Goal: Transaction & Acquisition: Purchase product/service

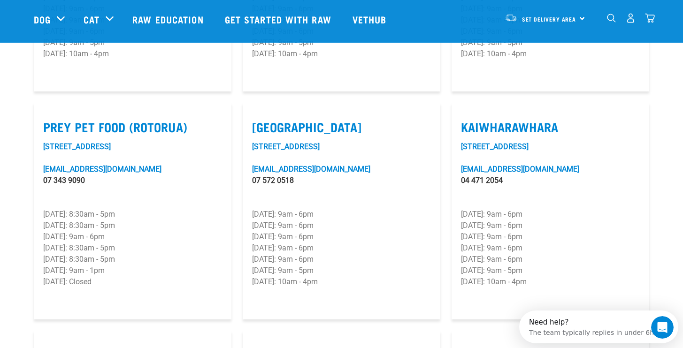
scroll to position [1149, 0]
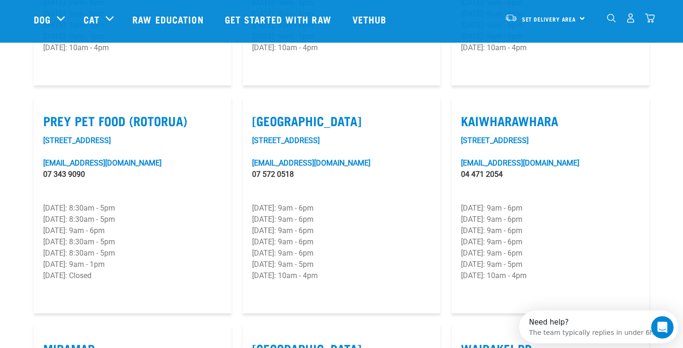
drag, startPoint x: 683, startPoint y: 38, endPoint x: 639, endPoint y: 228, distance: 194.2
click at [496, 114] on label "Kaiwharawhara" at bounding box center [550, 121] width 179 height 15
click at [467, 106] on input "Kaiwharawhara" at bounding box center [464, 109] width 6 height 6
checkbox input "true"
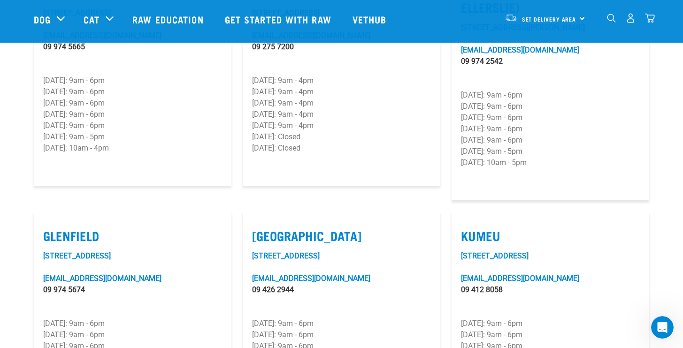
scroll to position [175, 0]
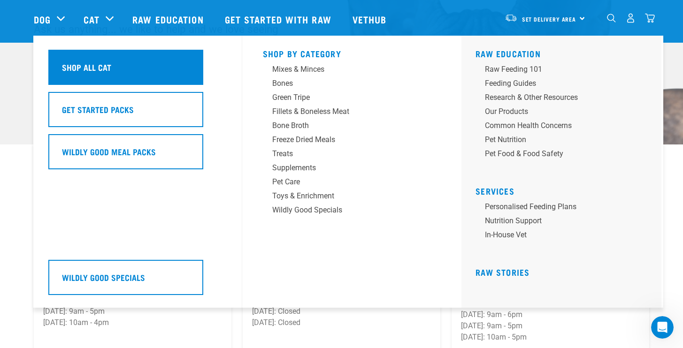
click at [106, 68] on h5 "Shop All Cat" at bounding box center [86, 67] width 49 height 12
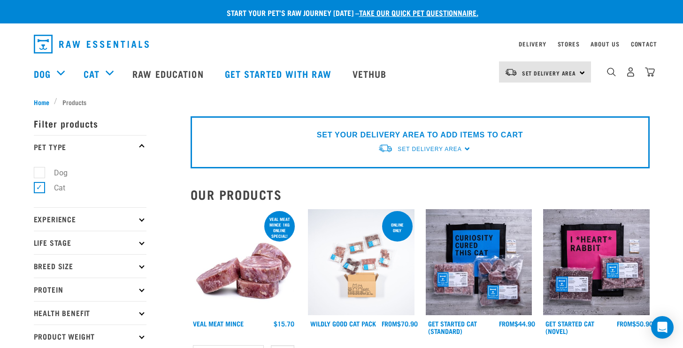
drag, startPoint x: 682, startPoint y: 30, endPoint x: 685, endPoint y: 46, distance: 16.1
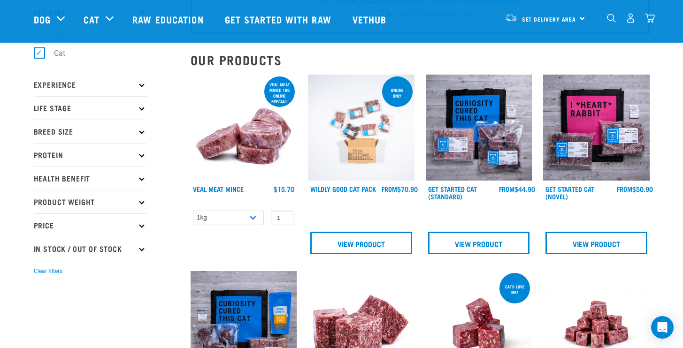
scroll to position [94, 0]
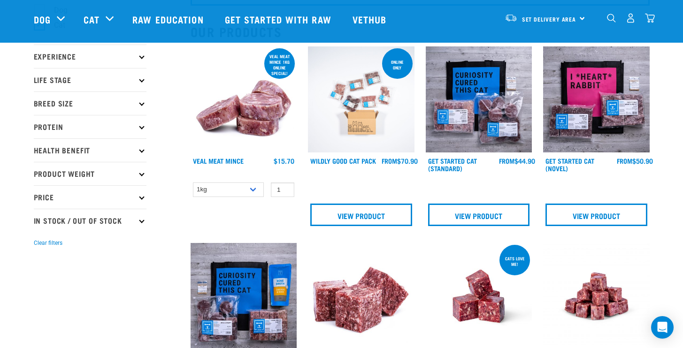
click at [145, 105] on p "Breed Size" at bounding box center [90, 103] width 113 height 23
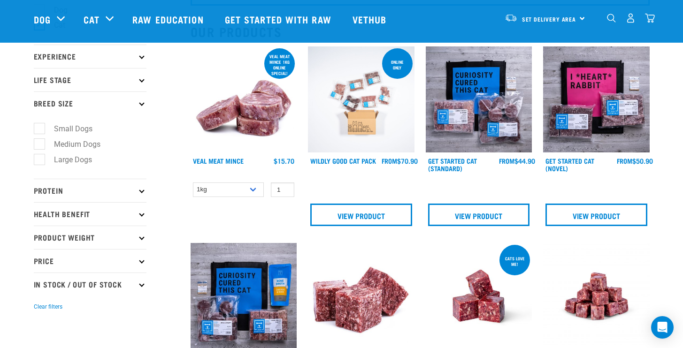
click at [145, 105] on p "Breed Size" at bounding box center [90, 103] width 113 height 23
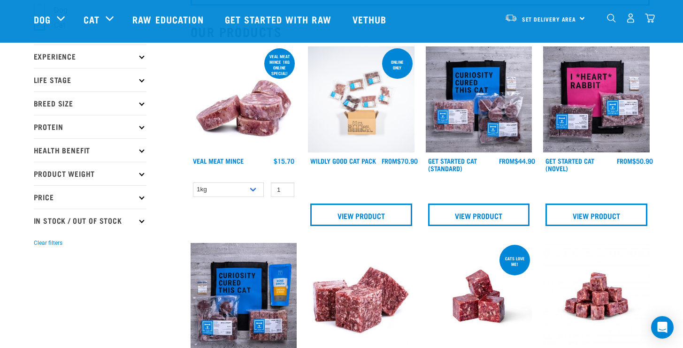
click at [141, 151] on icon at bounding box center [141, 149] width 5 height 5
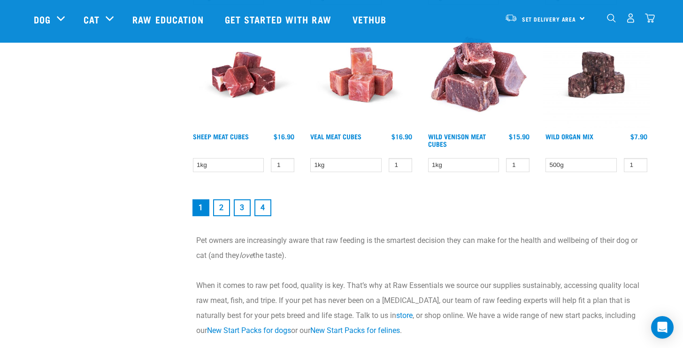
scroll to position [1331, 0]
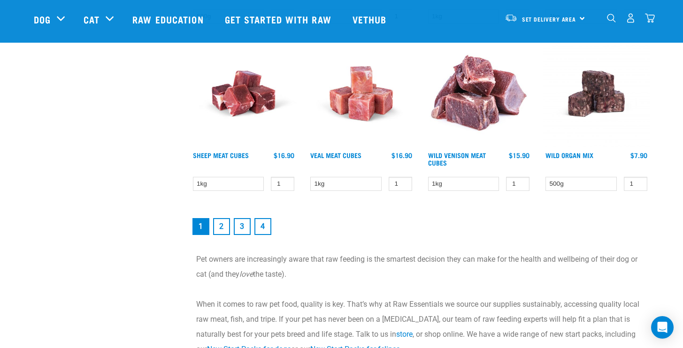
click at [222, 224] on link "2" at bounding box center [221, 226] width 17 height 17
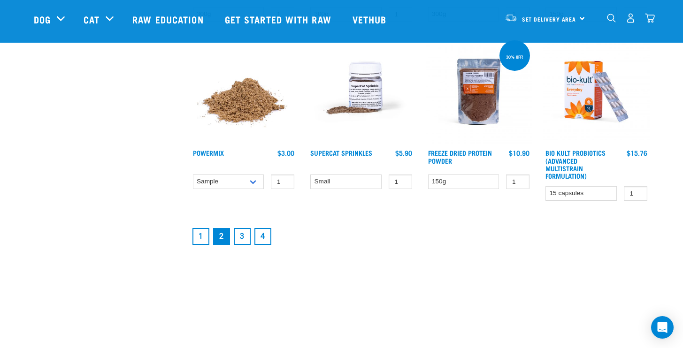
scroll to position [1277, 0]
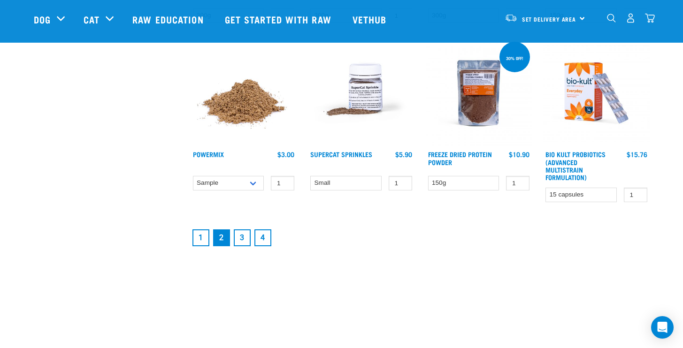
click at [241, 230] on link "3" at bounding box center [242, 237] width 17 height 17
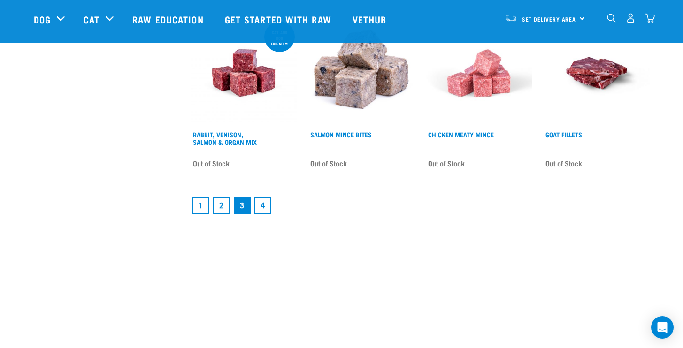
scroll to position [1312, 0]
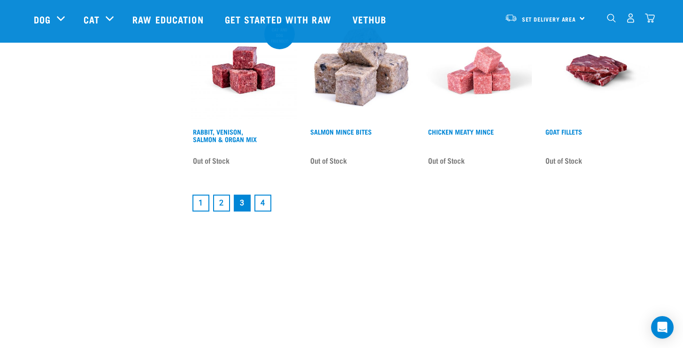
click at [266, 195] on link "4" at bounding box center [262, 203] width 17 height 17
